Goal: Find specific page/section: Find specific page/section

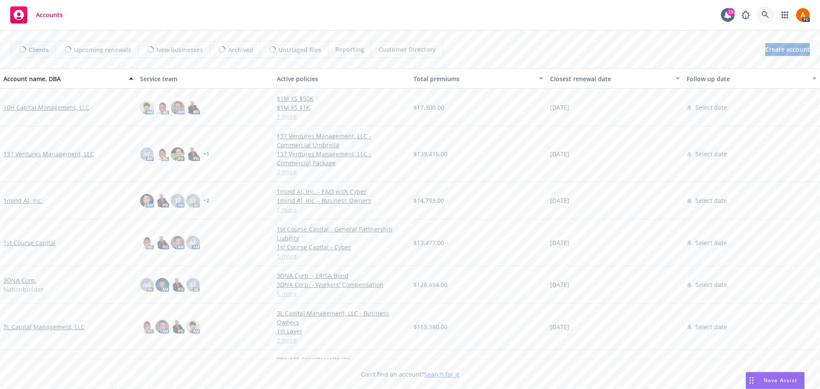
click at [762, 14] on icon at bounding box center [765, 15] width 8 height 8
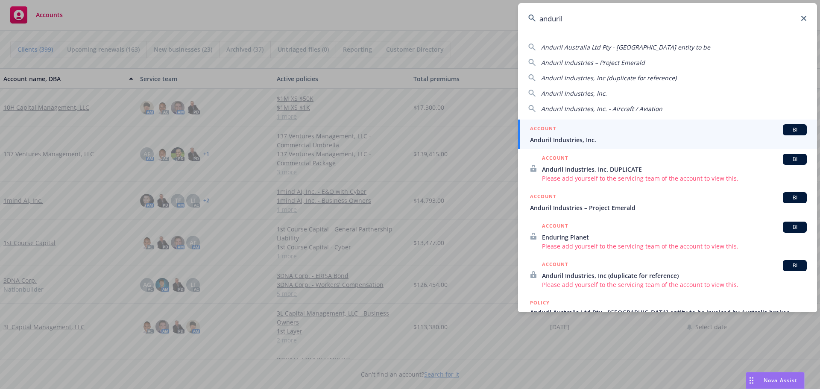
type input "anduril"
click at [578, 138] on span "Anduril Industries, Inc." at bounding box center [668, 139] width 277 height 9
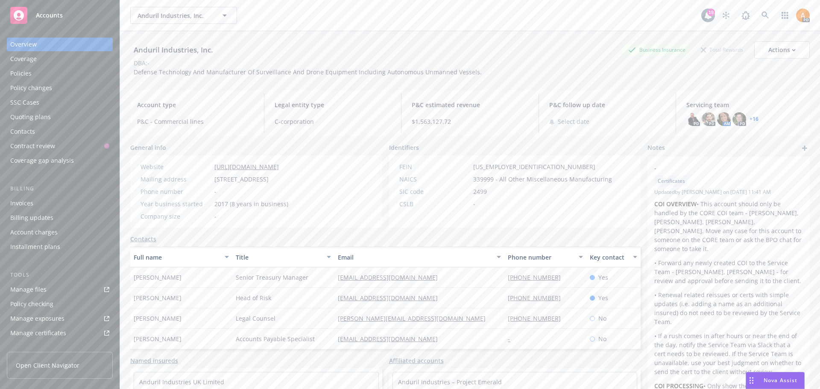
click at [23, 81] on div "Policy changes" at bounding box center [31, 88] width 42 height 14
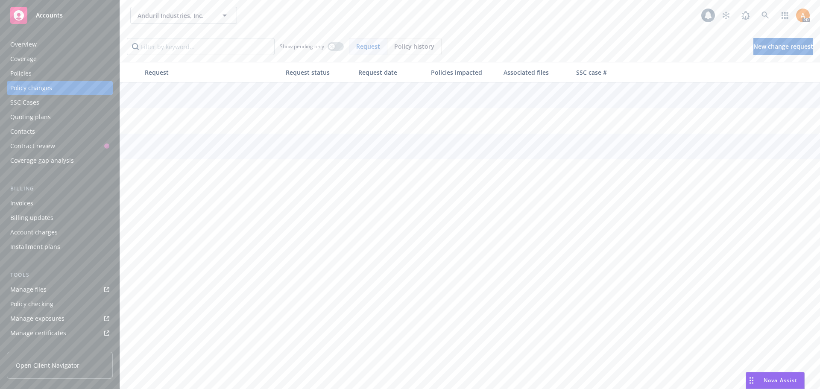
click at [24, 74] on div "Policies" at bounding box center [20, 74] width 21 height 14
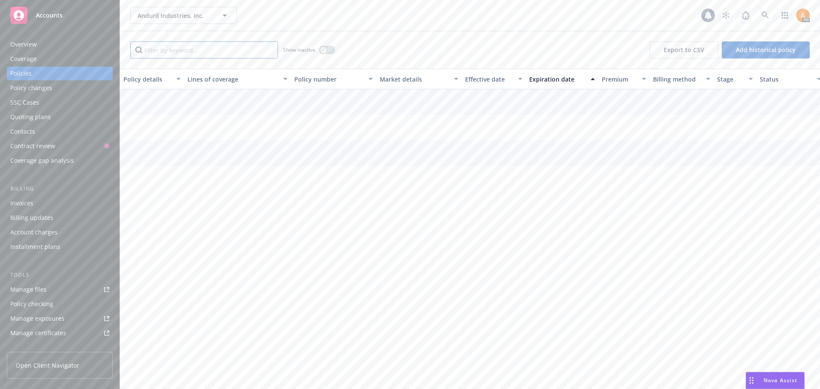
click at [178, 47] on input "Filter by keyword..." at bounding box center [204, 49] width 148 height 17
type input "c"
type input "Great"
click at [185, 51] on input "Great" at bounding box center [204, 49] width 148 height 17
drag, startPoint x: 190, startPoint y: 50, endPoint x: 142, endPoint y: 45, distance: 48.0
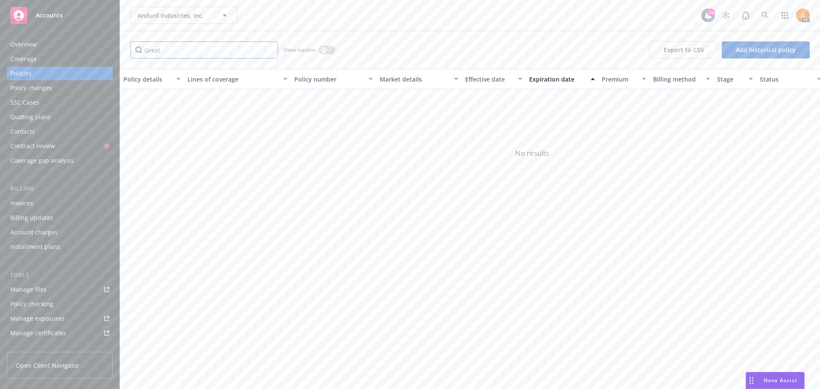
click at [142, 45] on input "Great" at bounding box center [204, 49] width 148 height 17
click at [160, 18] on span "Anduril Industries, Inc." at bounding box center [174, 15] width 74 height 9
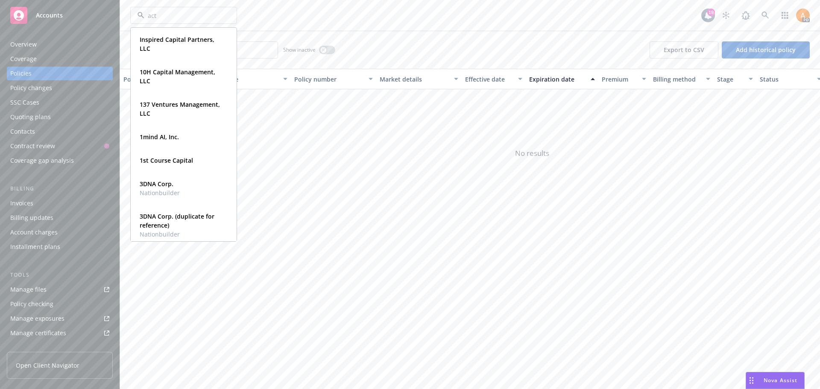
type input "acti"
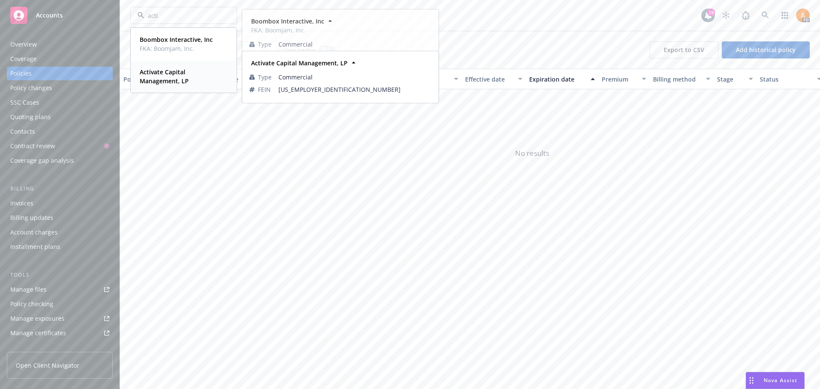
click at [152, 78] on strong "Activate Capital Management, LP" at bounding box center [164, 76] width 49 height 17
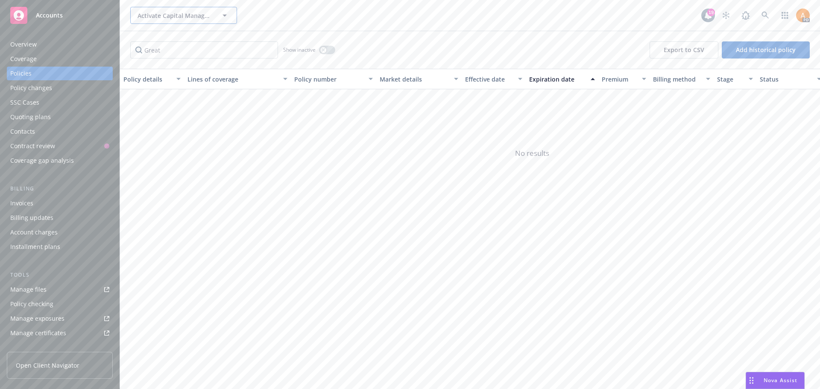
click at [157, 20] on button "Activate Capital Management, LP" at bounding box center [183, 15] width 107 height 17
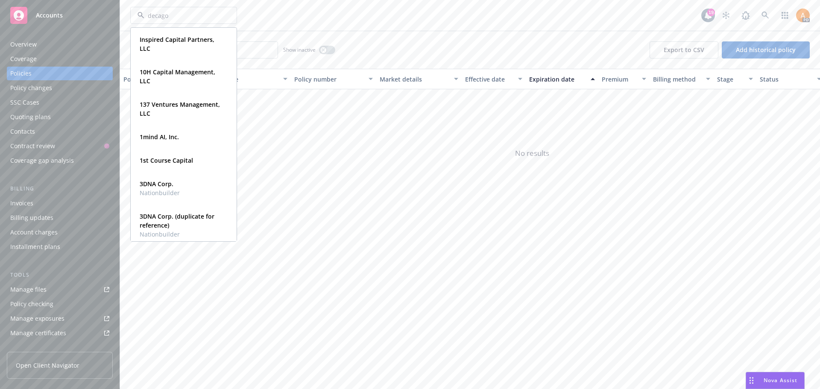
type input "decagon"
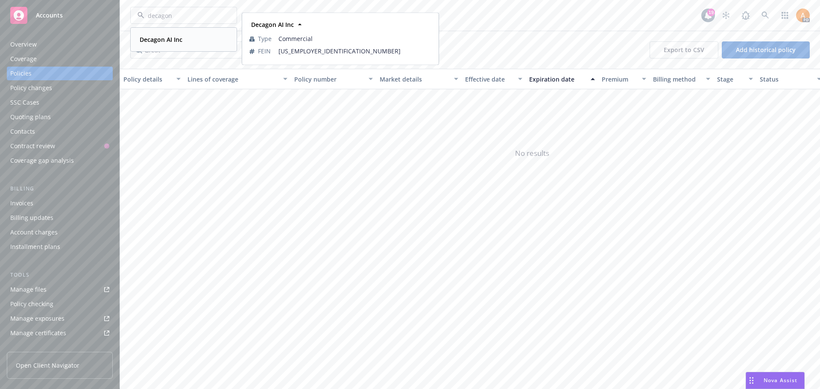
click at [158, 36] on strong "Decagon AI Inc" at bounding box center [161, 39] width 43 height 8
drag, startPoint x: 208, startPoint y: 50, endPoint x: 118, endPoint y: 47, distance: 90.1
click at [118, 47] on div "Accounts Overview Coverage Policies Policy changes SSC Cases Quoting plans Cont…" at bounding box center [410, 194] width 820 height 389
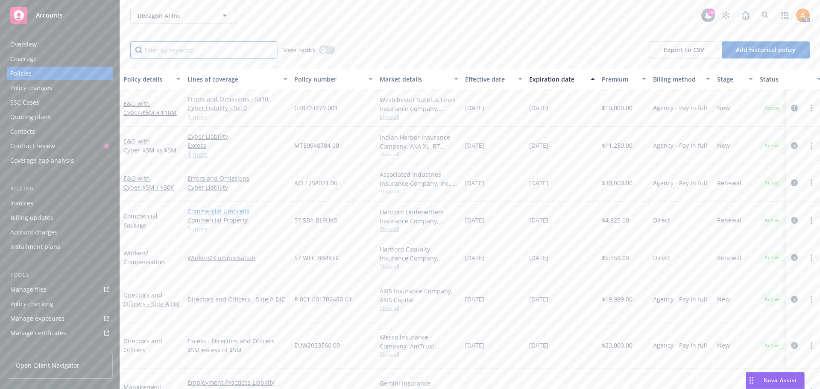
scroll to position [41, 0]
